Goal: Task Accomplishment & Management: Manage account settings

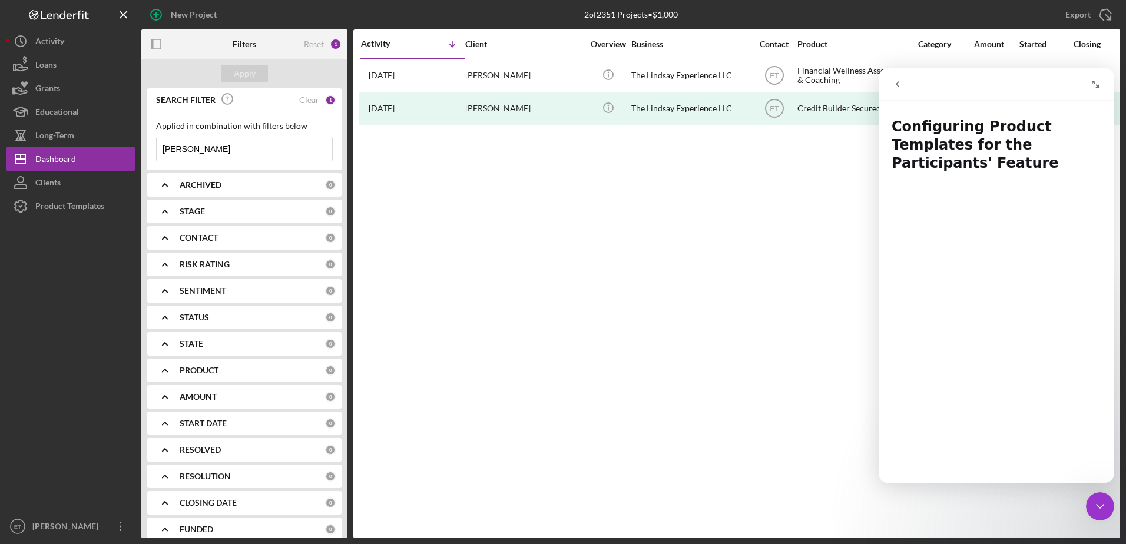
click at [200, 150] on input "[PERSON_NAME]" at bounding box center [244, 149] width 175 height 24
type input "p"
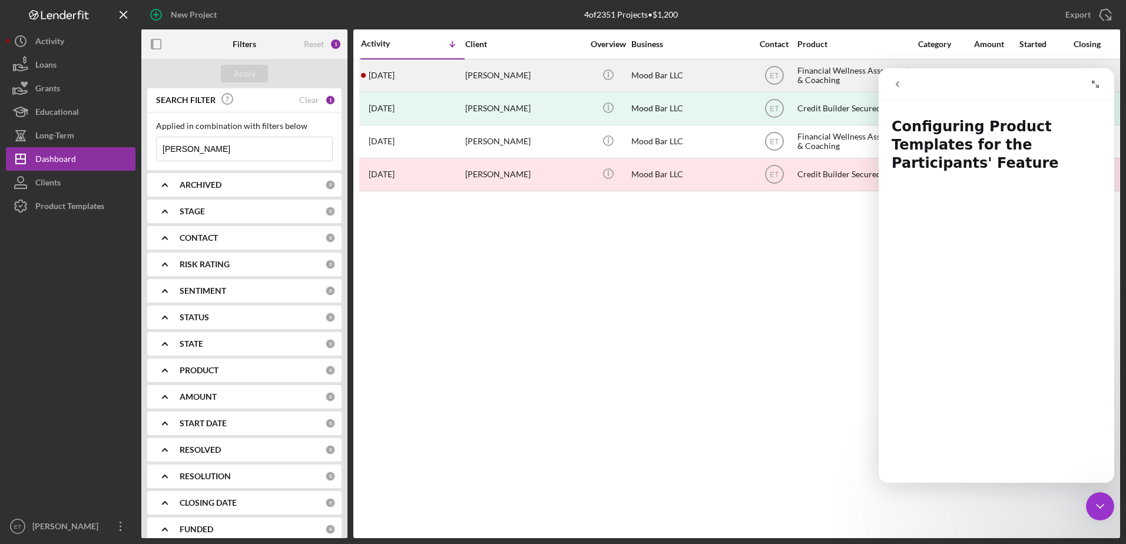
type input "[PERSON_NAME]"
click at [510, 84] on div "[PERSON_NAME]" at bounding box center [524, 75] width 118 height 31
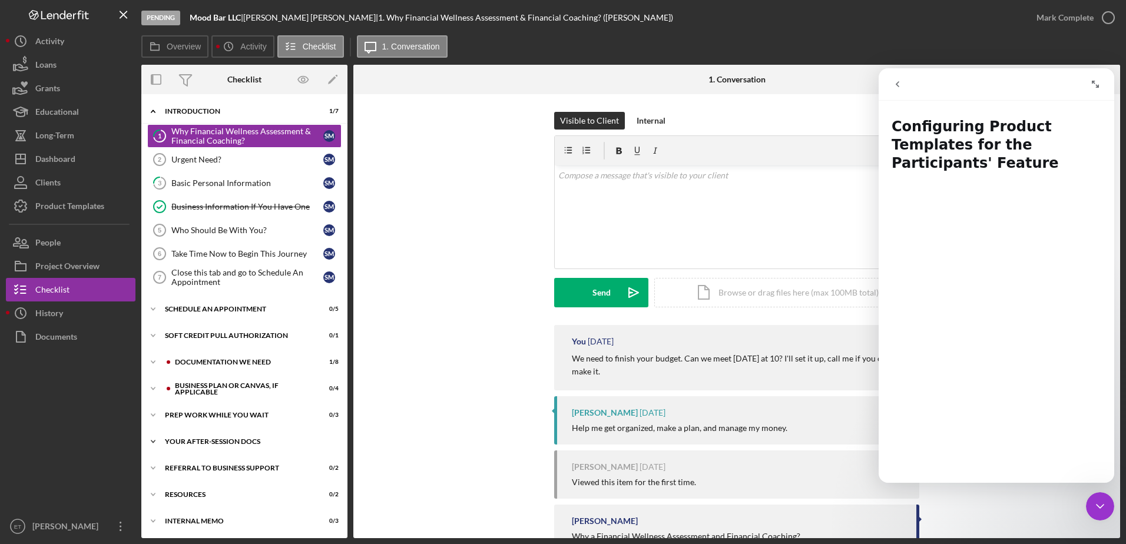
click at [227, 442] on div "Your After-Session Docs" at bounding box center [249, 441] width 168 height 7
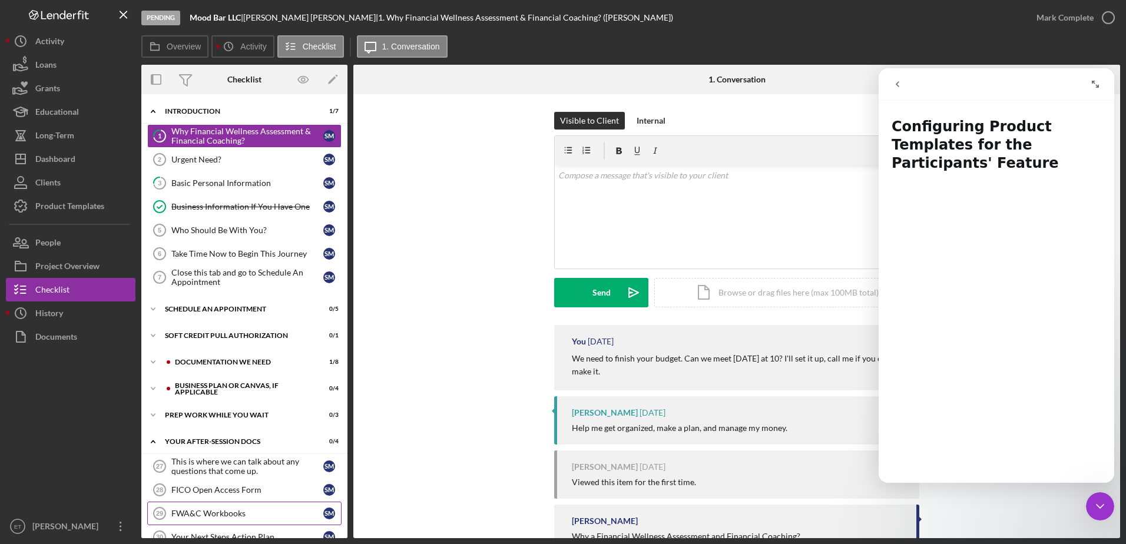
click at [244, 509] on div "FWA&C Workbooks" at bounding box center [247, 513] width 152 height 9
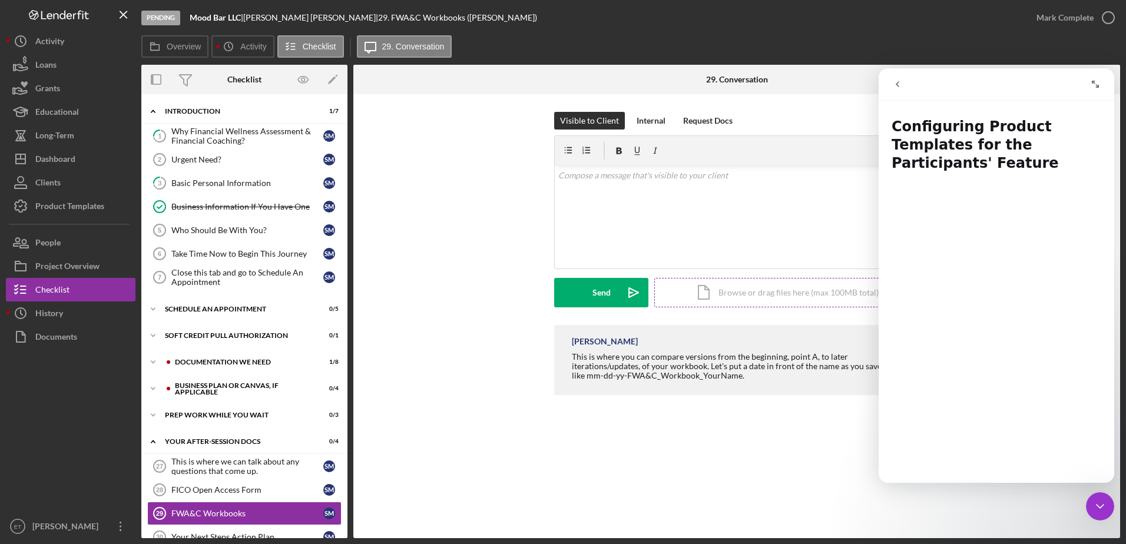
click at [744, 300] on div "Icon/Document Browse or drag files here (max 100MB total) Tap to choose files o…" at bounding box center [786, 292] width 265 height 29
click at [500, 440] on div "FWA&C Workbooks 29 FWA&C Workbooks Visible to Client Internal Request Docs v Co…" at bounding box center [736, 316] width 767 height 444
click at [217, 389] on div "Business Plan or Canvas, if applicable" at bounding box center [254, 388] width 158 height 7
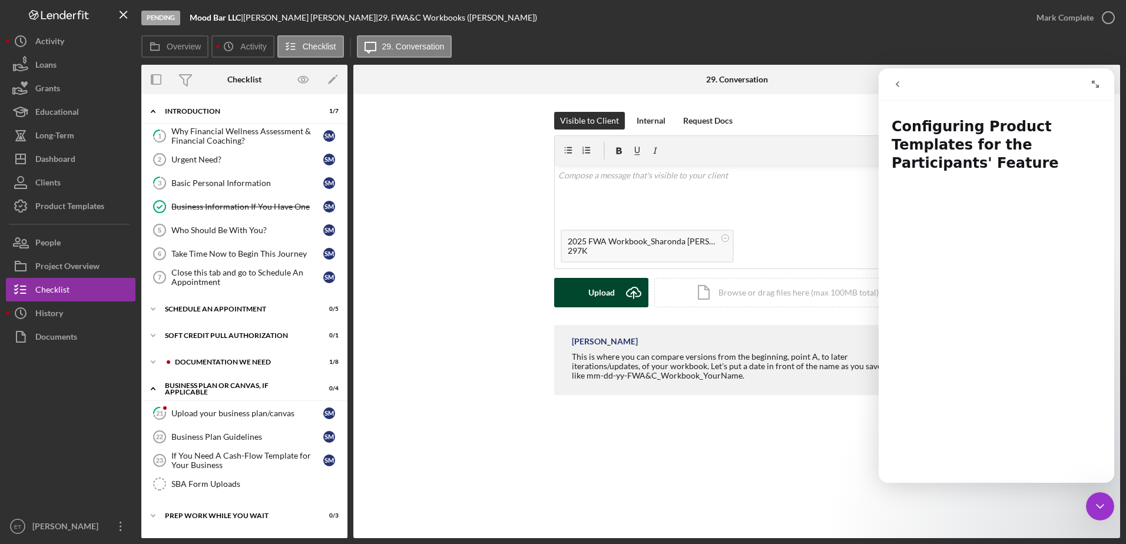
click at [597, 293] on div "Upload" at bounding box center [601, 292] width 26 height 29
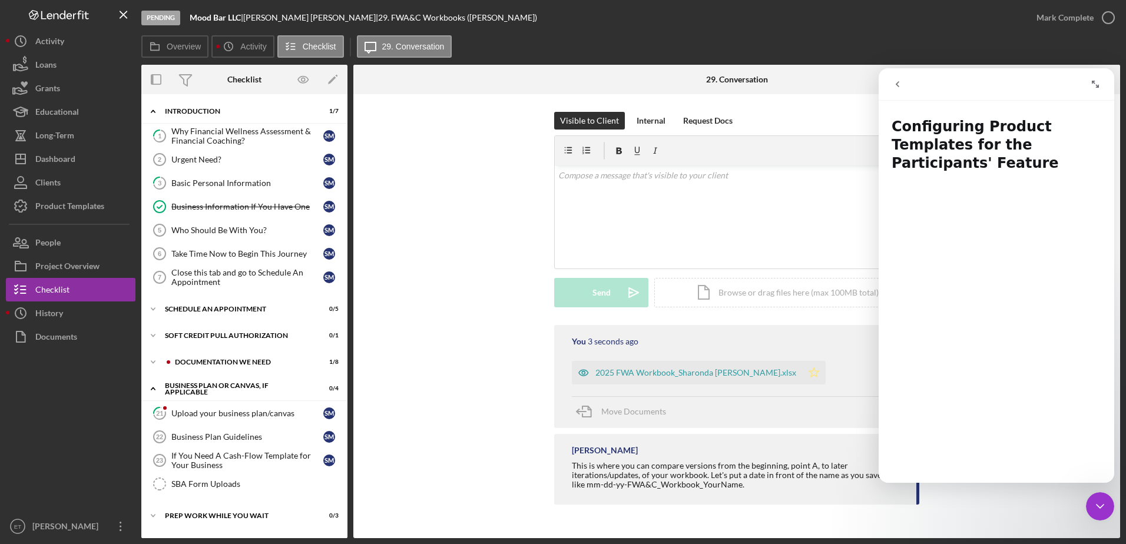
click at [802, 374] on icon "Icon/Star" at bounding box center [814, 373] width 24 height 24
click at [241, 412] on div "Upload your business plan/canvas" at bounding box center [247, 413] width 152 height 9
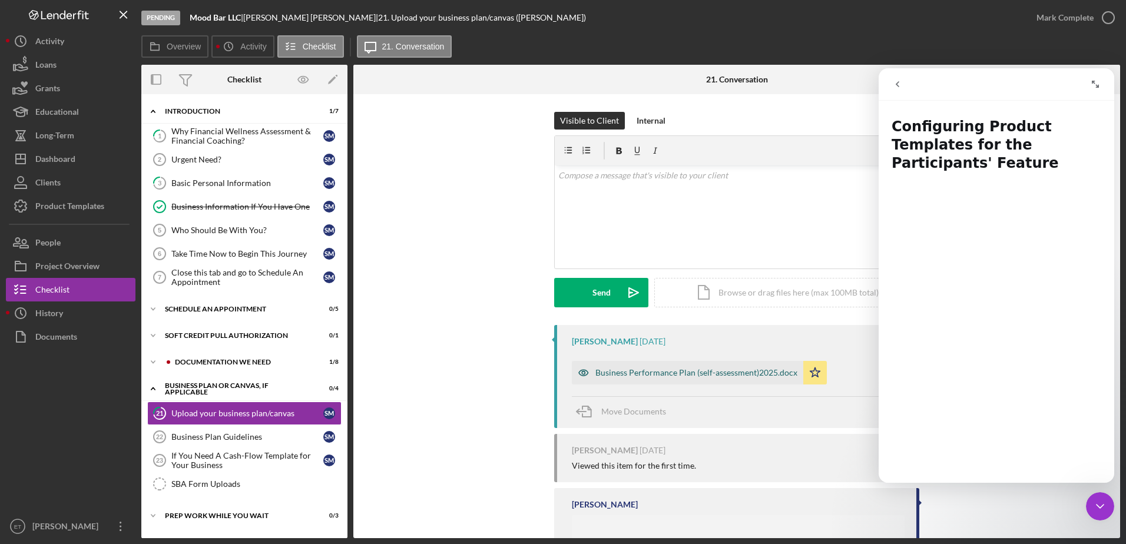
click at [582, 375] on icon "button" at bounding box center [584, 373] width 24 height 24
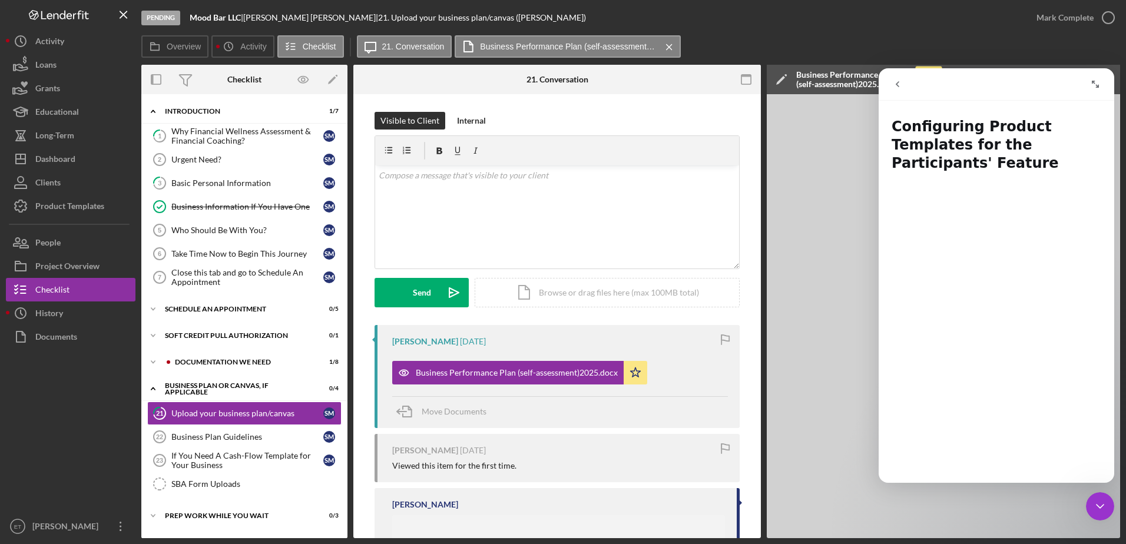
click at [1102, 503] on icon "Close Intercom Messenger" at bounding box center [1100, 506] width 14 height 14
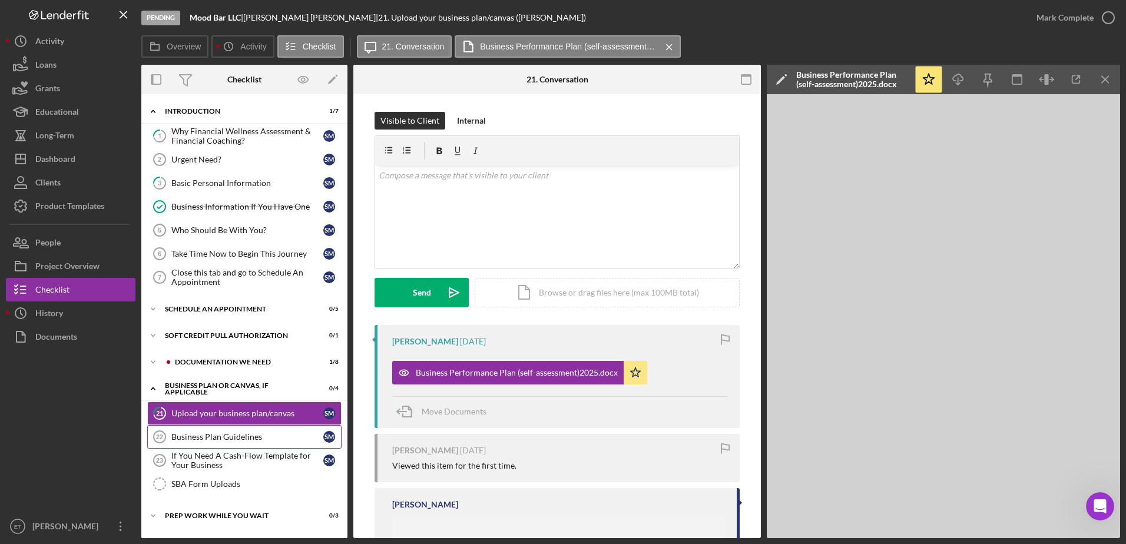
click at [223, 439] on div "Business Plan Guidelines" at bounding box center [247, 436] width 152 height 9
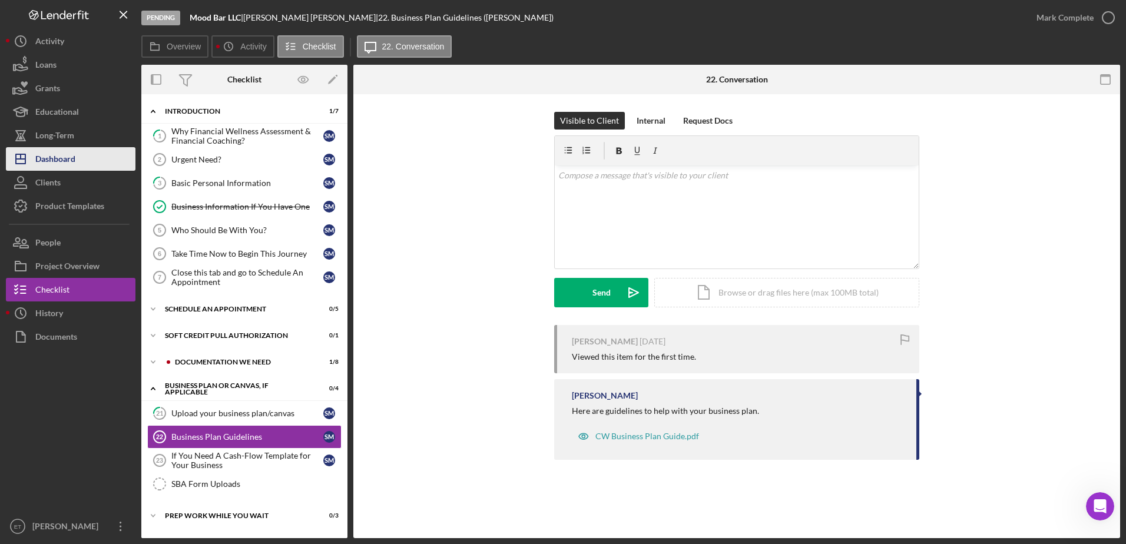
click at [80, 160] on button "Icon/Dashboard Dashboard" at bounding box center [71, 159] width 130 height 24
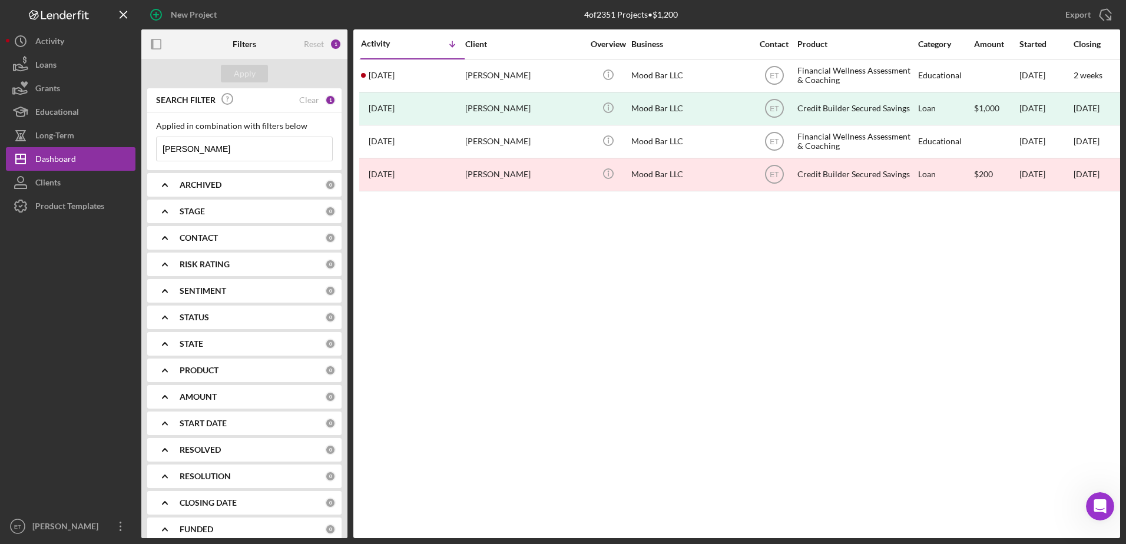
click at [231, 149] on input "[PERSON_NAME]" at bounding box center [244, 149] width 175 height 24
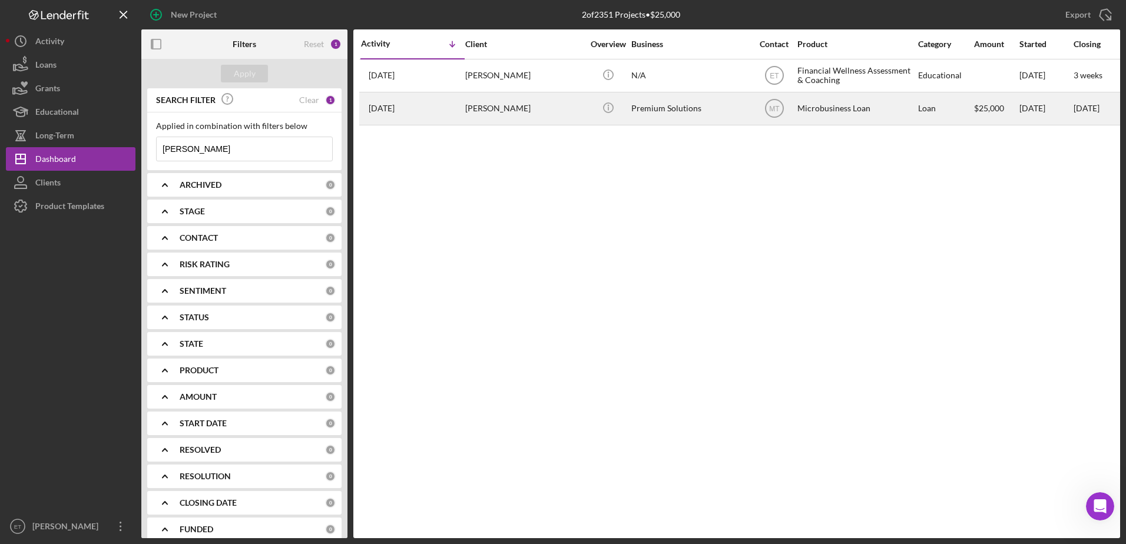
type input "[PERSON_NAME]"
click at [575, 117] on div "[PERSON_NAME]" at bounding box center [524, 108] width 118 height 31
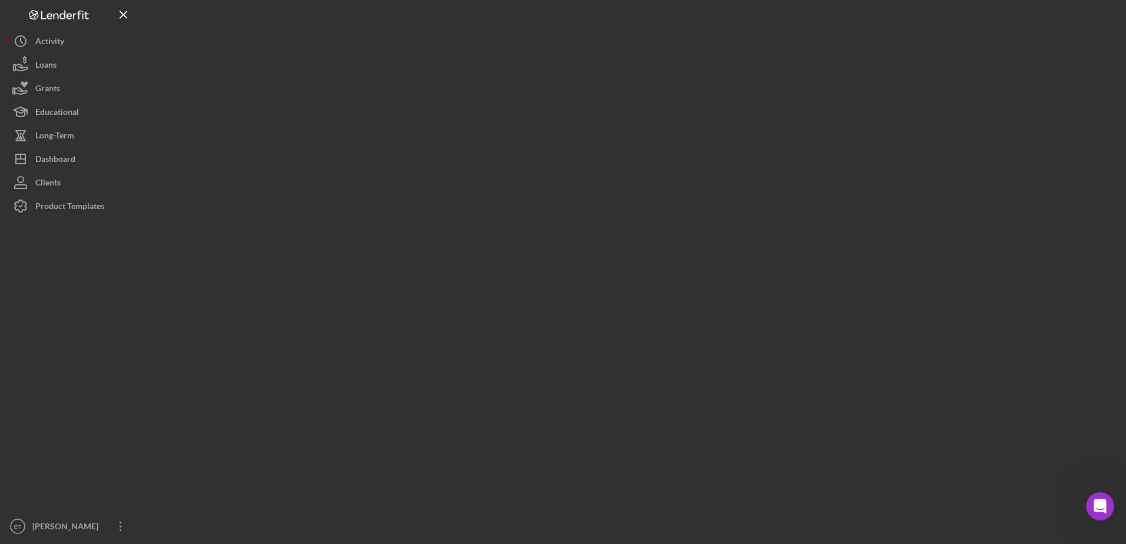
click at [575, 117] on div at bounding box center [630, 269] width 979 height 538
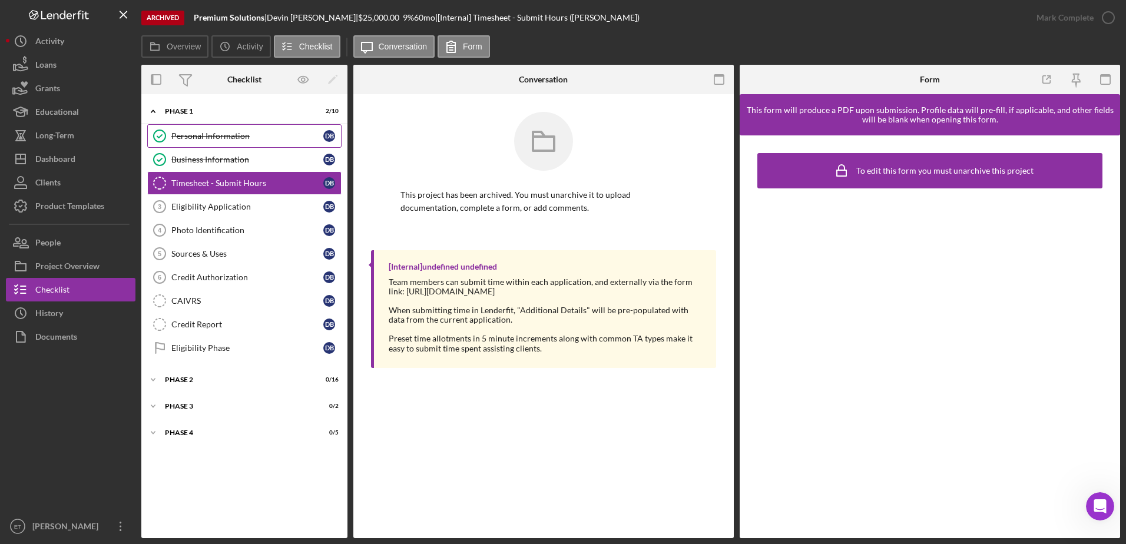
click at [226, 133] on div "Personal Information" at bounding box center [247, 135] width 152 height 9
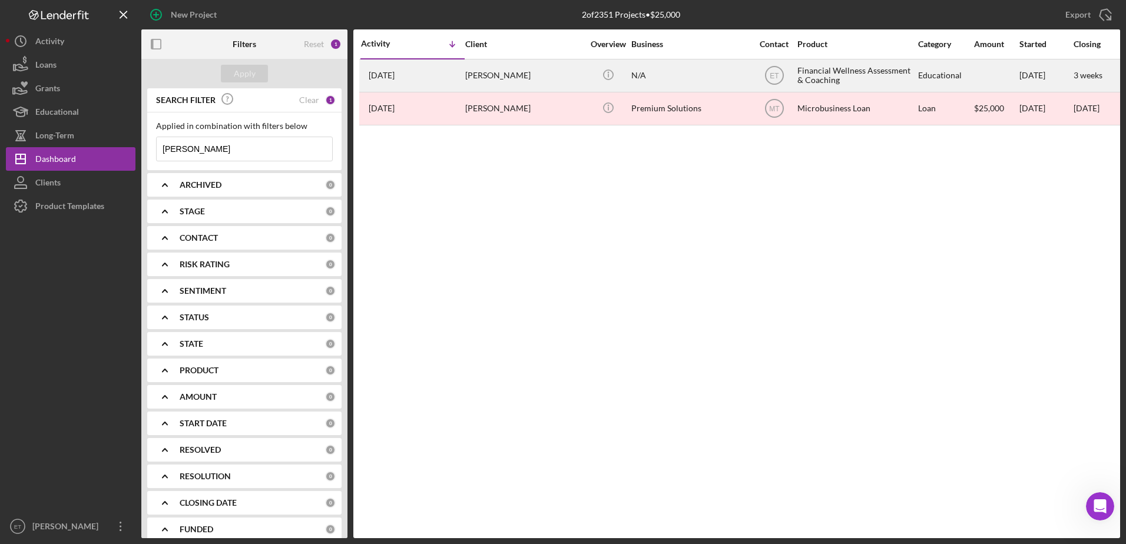
click at [503, 77] on div "[PERSON_NAME]" at bounding box center [524, 75] width 118 height 31
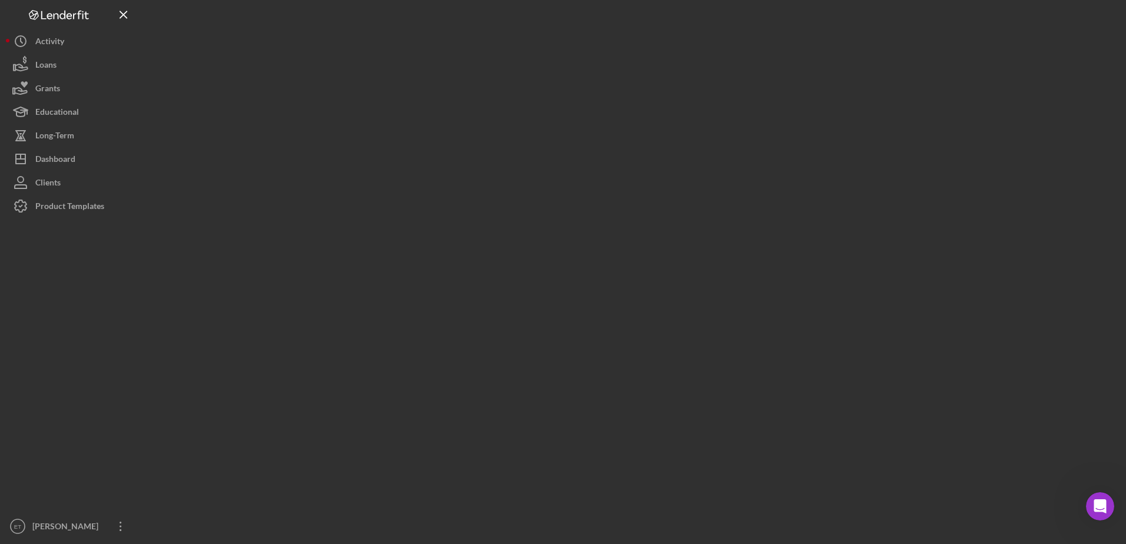
click at [503, 77] on div at bounding box center [630, 269] width 979 height 538
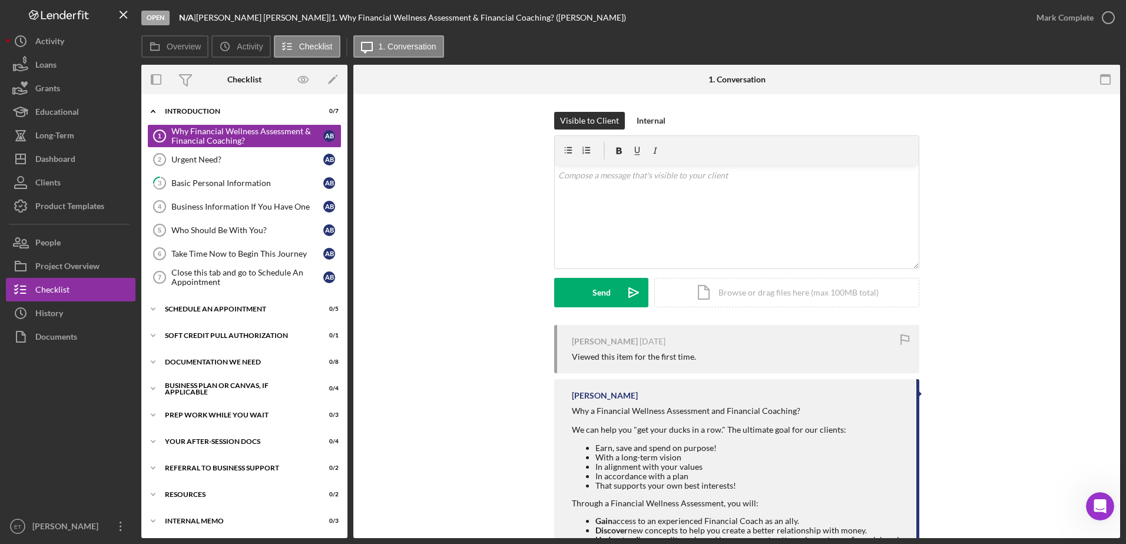
drag, startPoint x: 503, startPoint y: 77, endPoint x: 433, endPoint y: 125, distance: 85.1
click at [433, 125] on div "Visible to Client Internal v Color teal Color pink Remove color Add row above A…" at bounding box center [736, 218] width 731 height 213
click at [65, 315] on button "Icon/History History" at bounding box center [71, 313] width 130 height 24
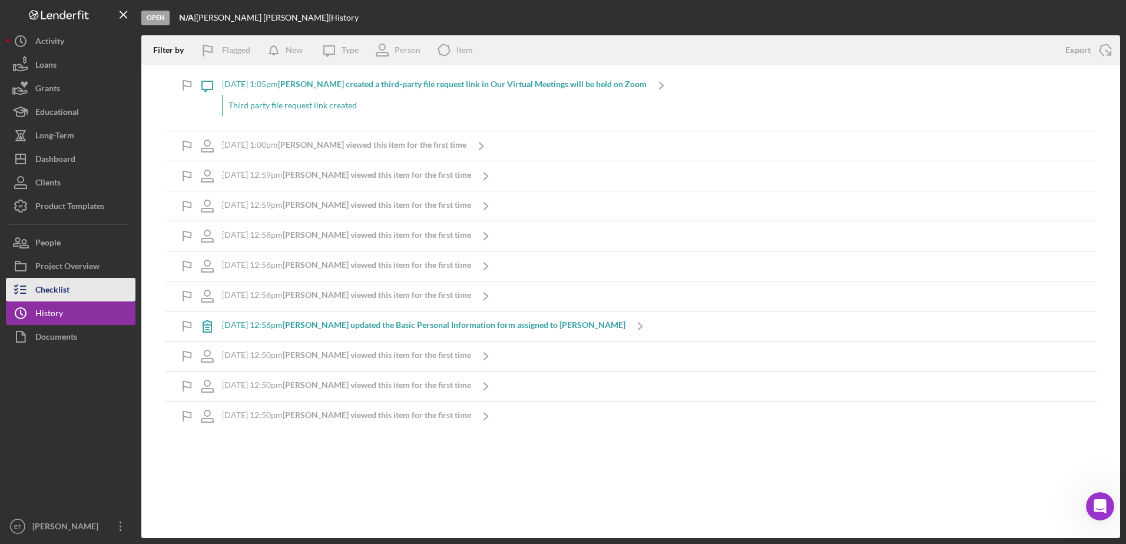
click at [57, 288] on div "Checklist" at bounding box center [52, 291] width 34 height 26
